Goal: Task Accomplishment & Management: Manage account settings

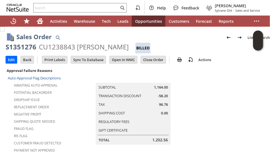
click at [46, 6] on input "text" at bounding box center [77, 7] width 86 height 7
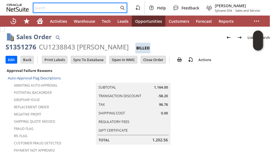
paste input "2252390190"
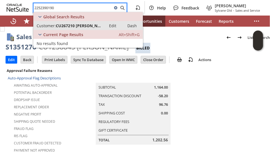
type input "2252390190"
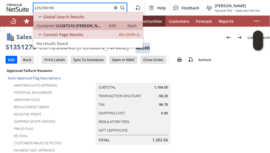
click at [65, 24] on span "CU267210 janet johnson" at bounding box center [79, 25] width 47 height 5
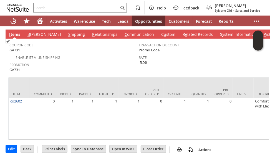
scroll to position [0, 228]
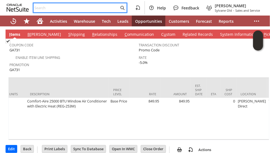
click at [69, 9] on input "text" at bounding box center [77, 7] width 86 height 7
paste input "4018626508"
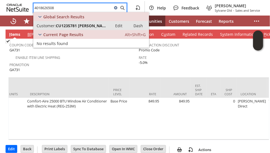
type input "4018626508"
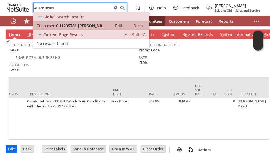
click at [73, 26] on span "CU1235781 [PERSON_NAME]" at bounding box center [82, 25] width 53 height 5
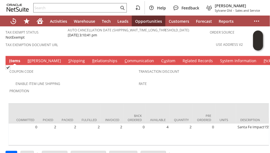
scroll to position [0, 13]
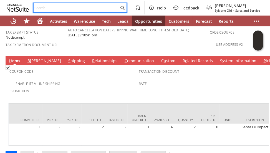
click at [62, 10] on input "text" at bounding box center [77, 7] width 86 height 7
paste input "6103165714"
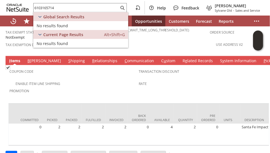
drag, startPoint x: 90, startPoint y: 76, endPoint x: 84, endPoint y: 2, distance: 74.7
click at [90, 87] on div "Promotion" at bounding box center [72, 93] width 127 height 12
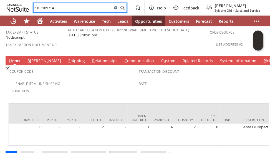
click at [61, 8] on input "6103165714" at bounding box center [73, 7] width 79 height 7
paste input "mb20fan15@gmail.com"
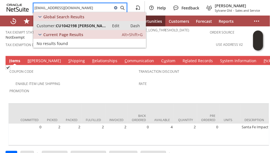
type input "mb20fan15@gmail.com"
click at [78, 24] on span "CU1042198 Sherry Barlow" at bounding box center [81, 25] width 50 height 5
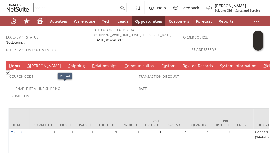
scroll to position [405, 0]
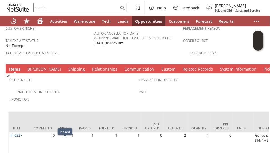
click at [67, 67] on link "S hipping" at bounding box center [76, 70] width 19 height 6
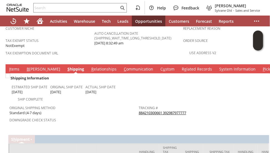
click at [143, 111] on link "884210300661 392987977777" at bounding box center [163, 113] width 48 height 5
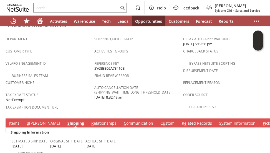
scroll to position [349, 0]
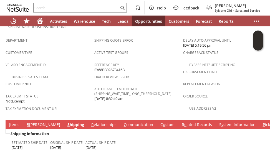
click at [123, 122] on link "C ommunication" at bounding box center [139, 125] width 32 height 6
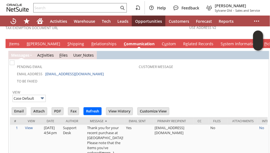
scroll to position [433, 0]
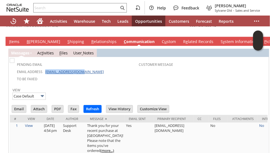
drag, startPoint x: 83, startPoint y: 52, endPoint x: 44, endPoint y: 52, distance: 38.4
click at [44, 68] on td "Email Address mb20fan15@gmail.com" at bounding box center [75, 71] width 128 height 7
copy link "mb20fan15@gmail.com"
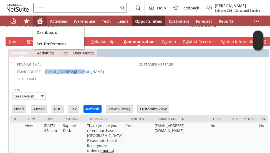
click at [40, 20] on icon "Home" at bounding box center [40, 22] width 4 height 4
